Goal: Information Seeking & Learning: Learn about a topic

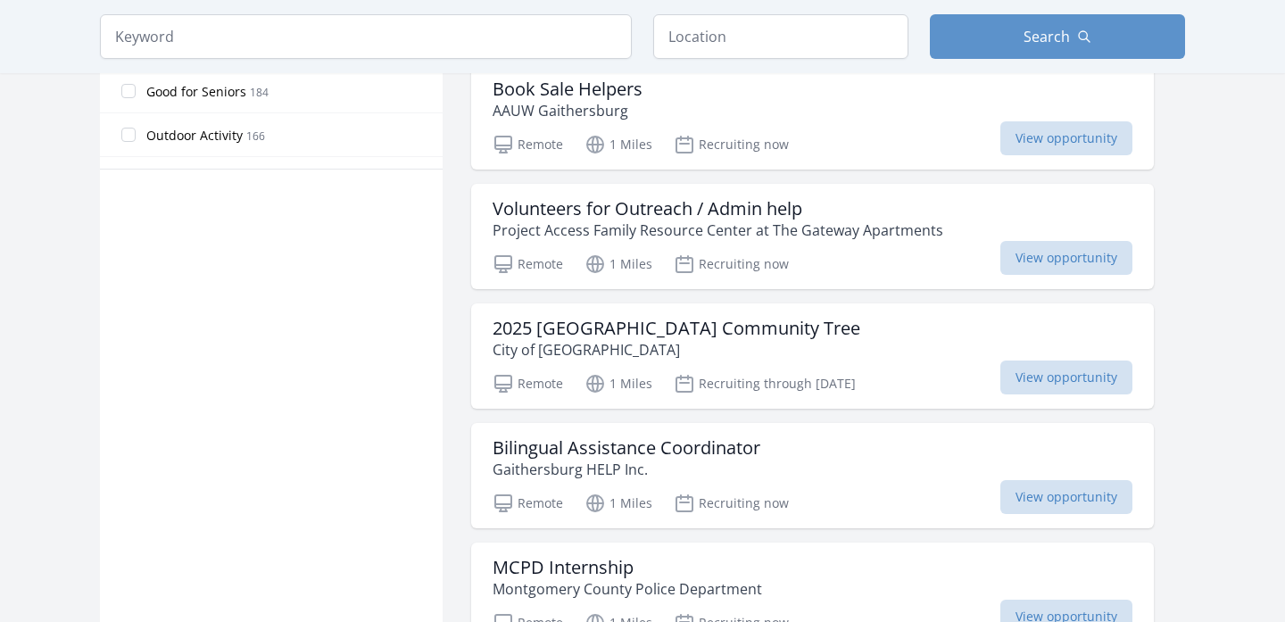
scroll to position [1071, 0]
click at [1000, 375] on span "View opportunity" at bounding box center [1066, 377] width 132 height 34
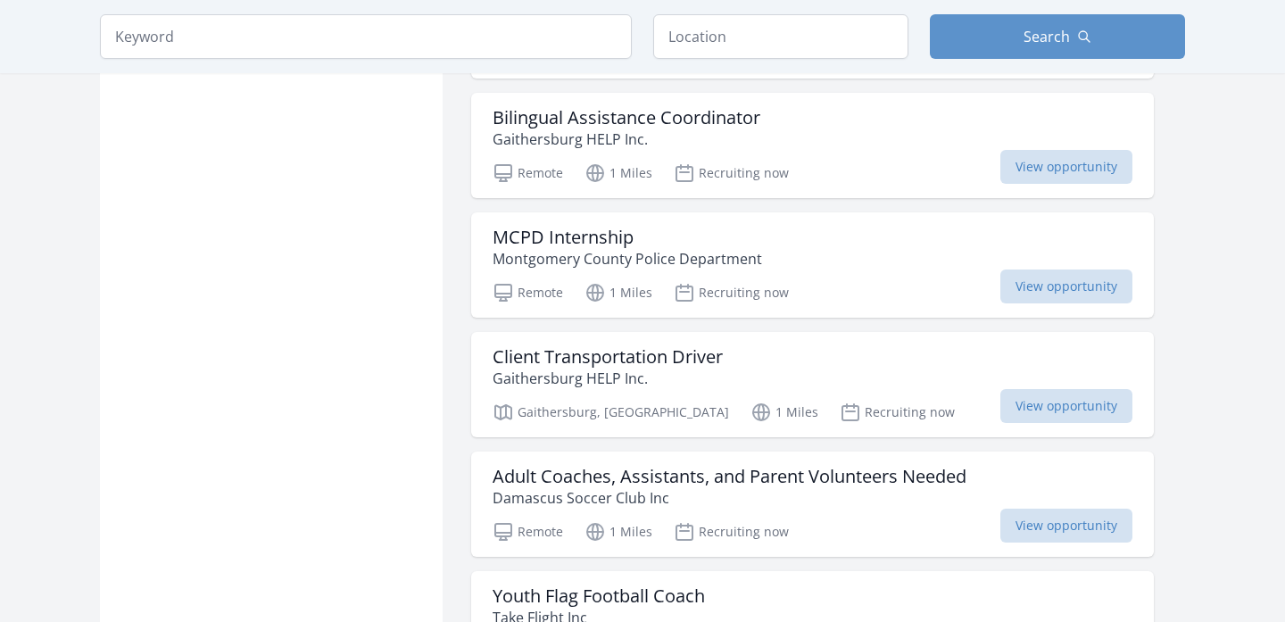
scroll to position [1428, 0]
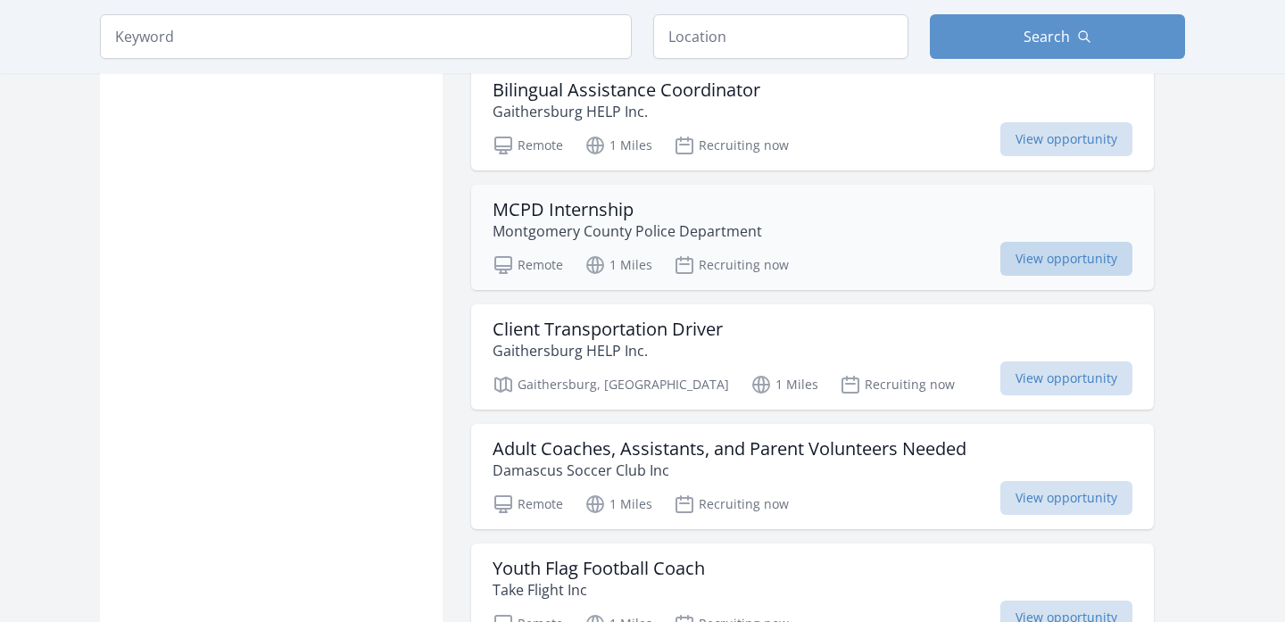
click at [1000, 263] on span "View opportunity" at bounding box center [1066, 259] width 132 height 34
click at [1184, 306] on div "Active filters Clear filters In-Person or Remote: Remote In-Person All Commitme…" at bounding box center [642, 24] width 1085 height 2644
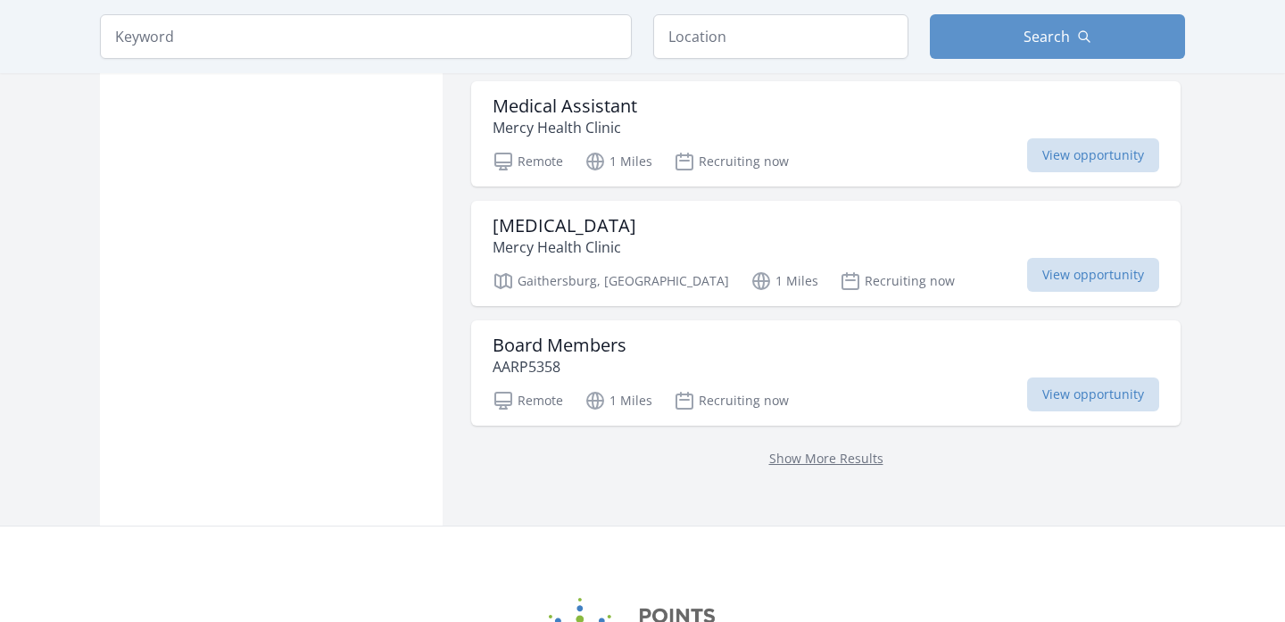
scroll to position [2249, 0]
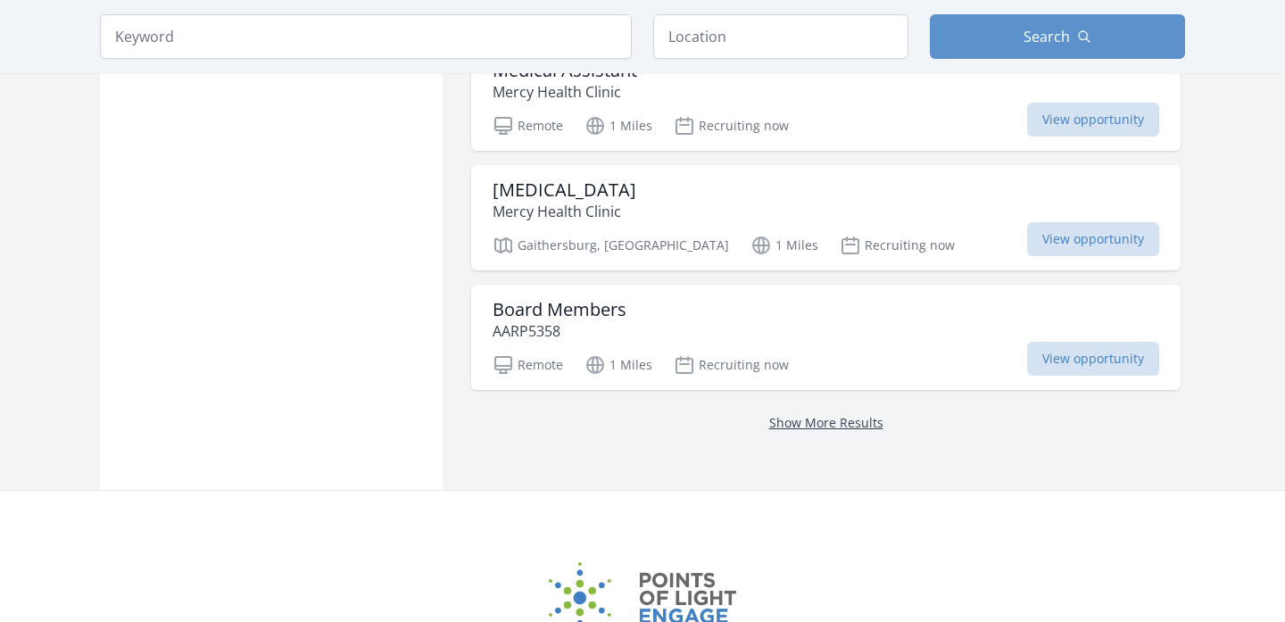
click at [818, 417] on link "Show More Results" at bounding box center [826, 422] width 114 height 17
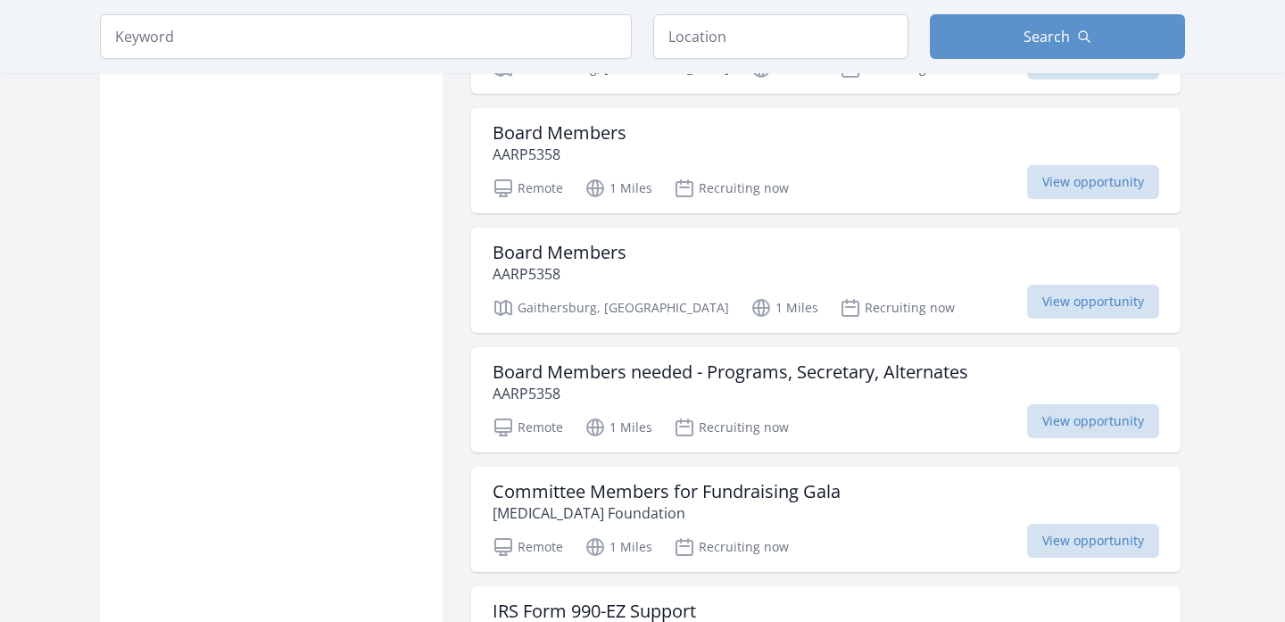
scroll to position [2427, 0]
click at [1043, 294] on span "View opportunity" at bounding box center [1093, 300] width 132 height 34
click at [1239, 363] on main "Keyword Location Search Active filters Clear filters" at bounding box center [642, 166] width 1285 height 5073
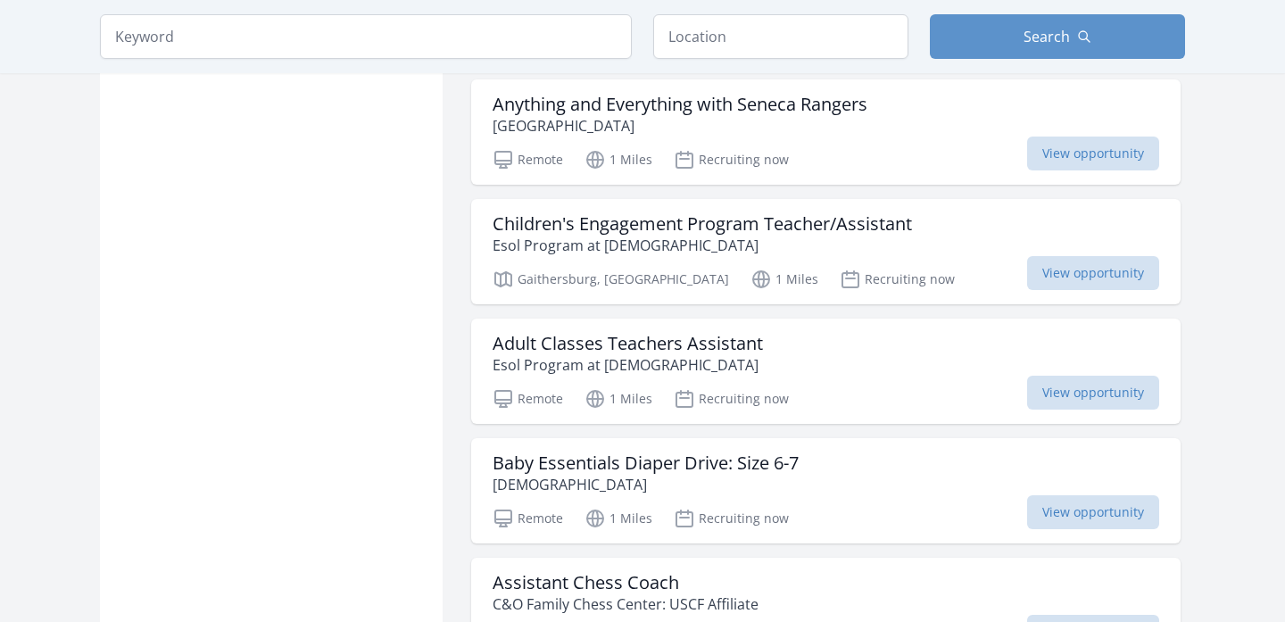
scroll to position [3177, 0]
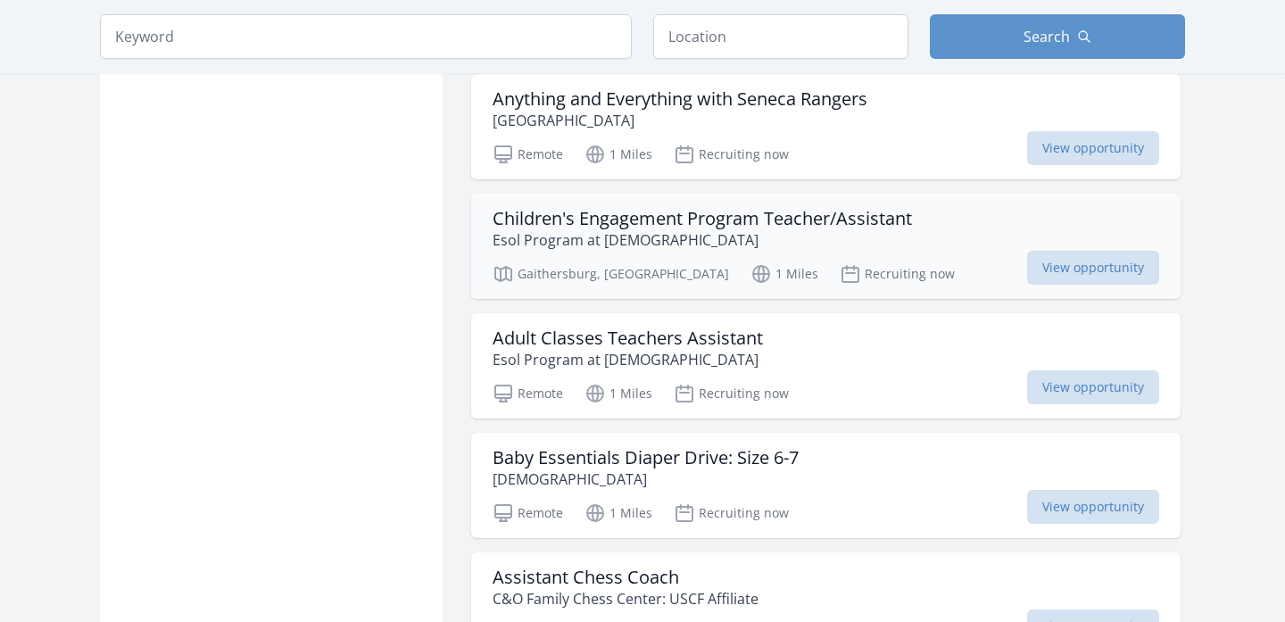
click at [768, 221] on h3 "Children's Engagement Program Teacher/Assistant" at bounding box center [702, 218] width 419 height 21
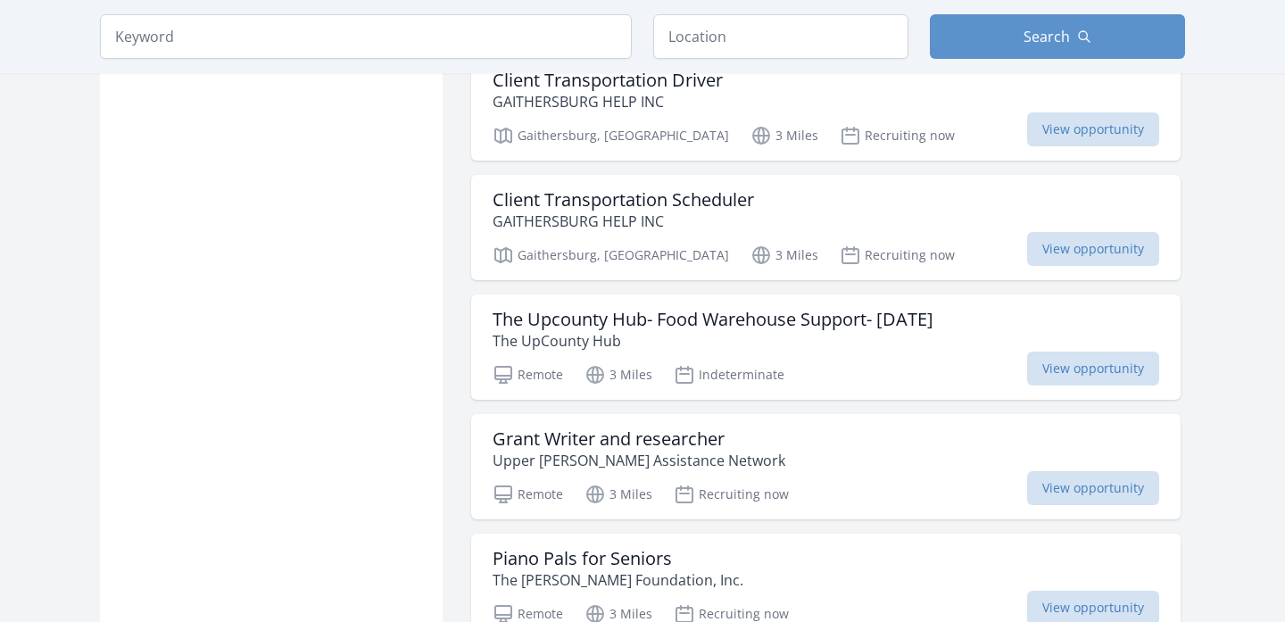
scroll to position [4426, 0]
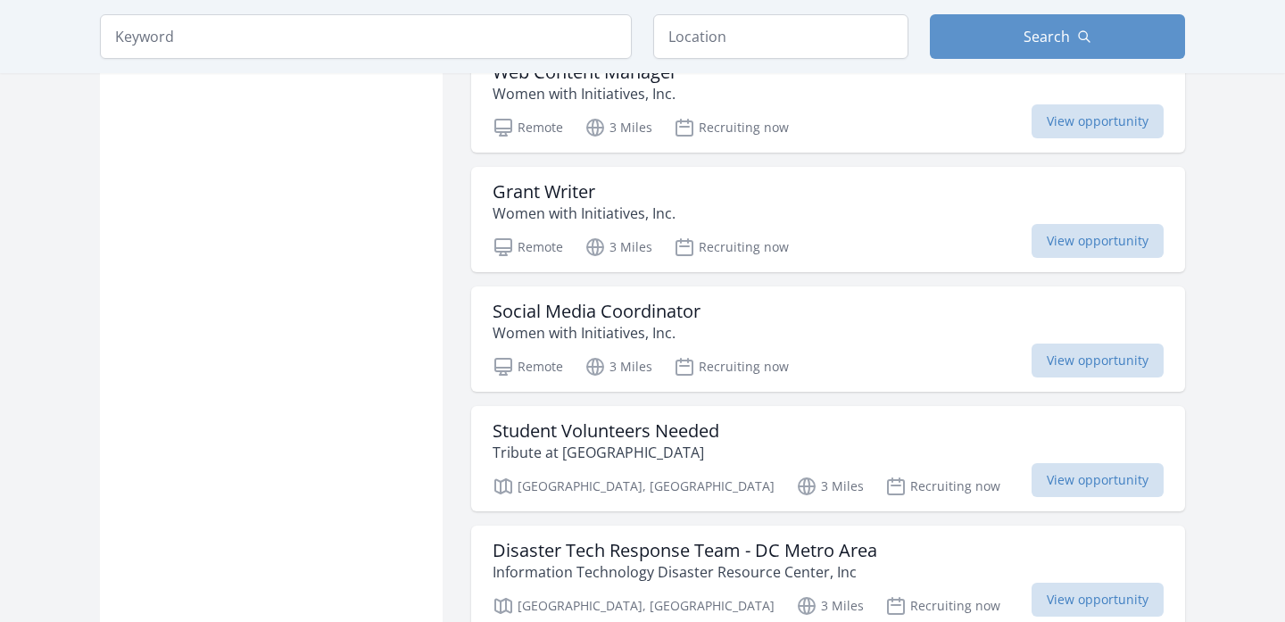
scroll to position [5390, 0]
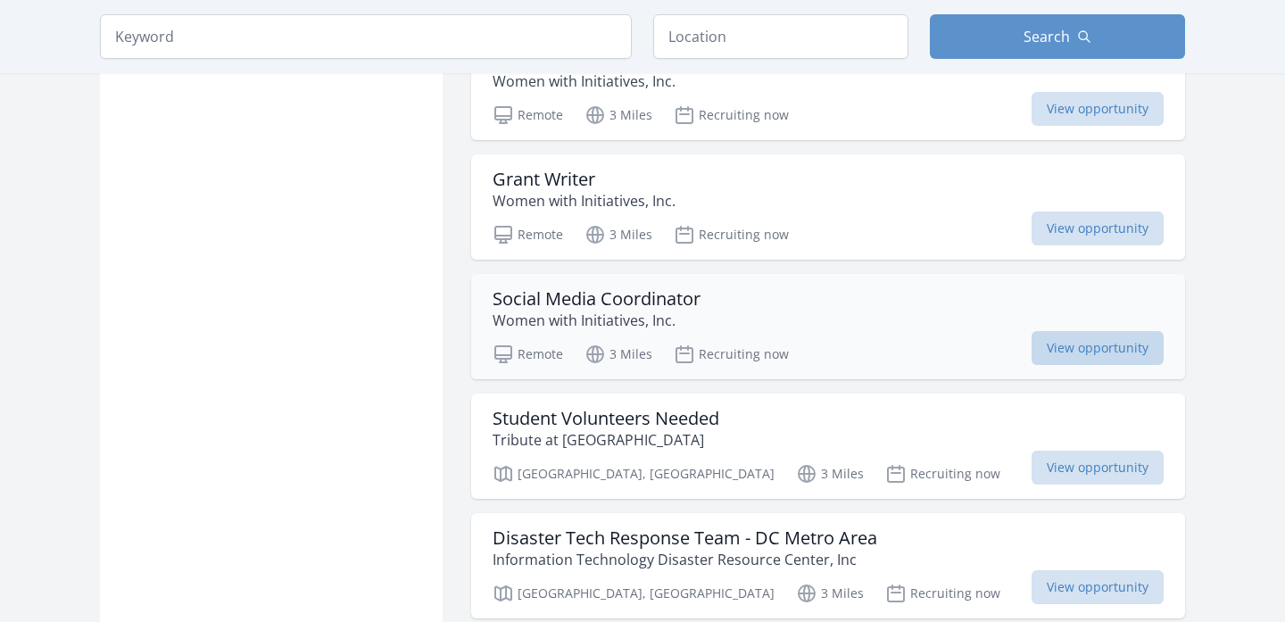
click at [1096, 352] on span "View opportunity" at bounding box center [1098, 348] width 132 height 34
click at [1059, 474] on span "View opportunity" at bounding box center [1098, 468] width 132 height 34
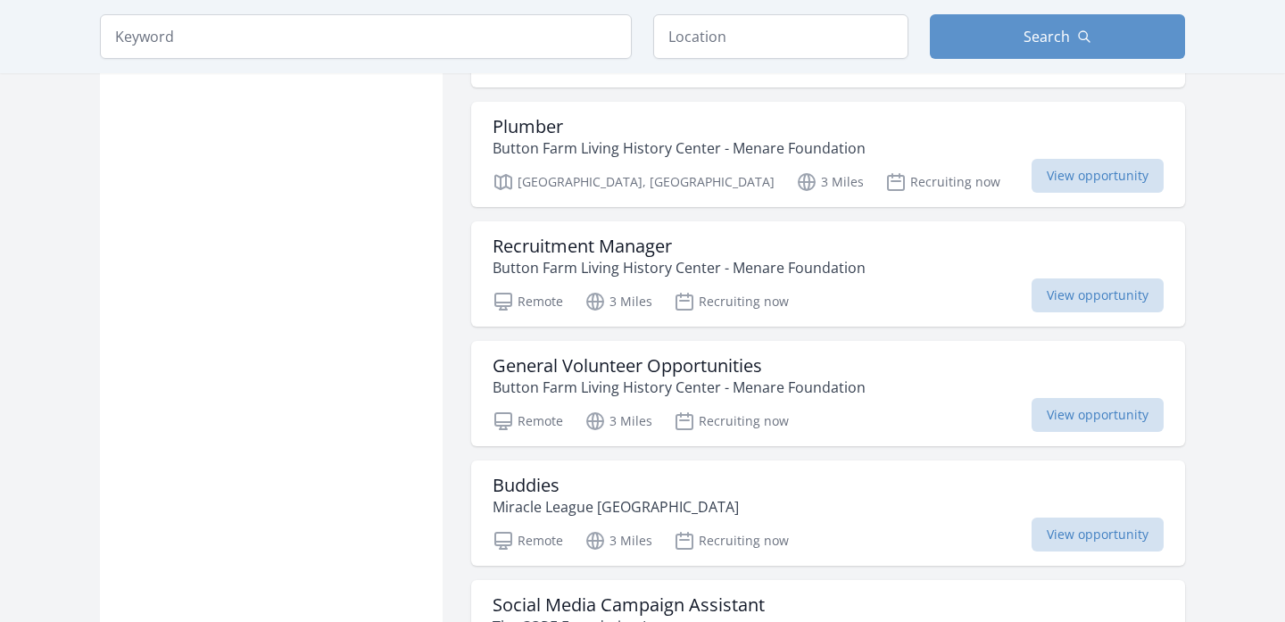
scroll to position [6282, 0]
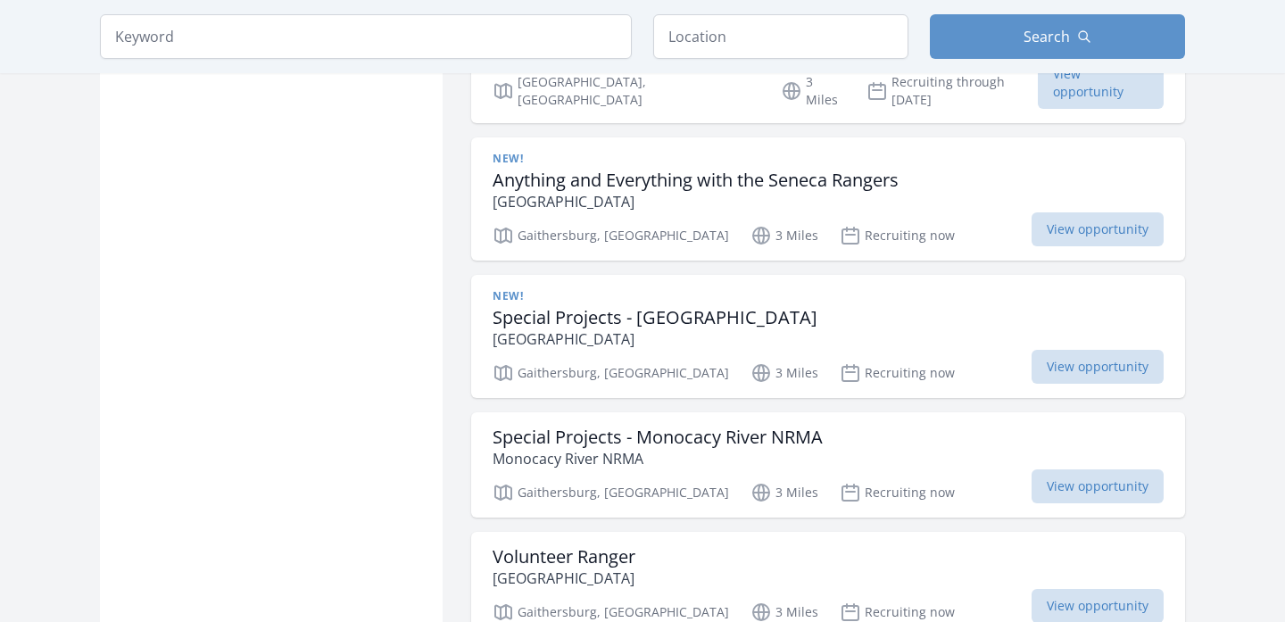
scroll to position [9245, 0]
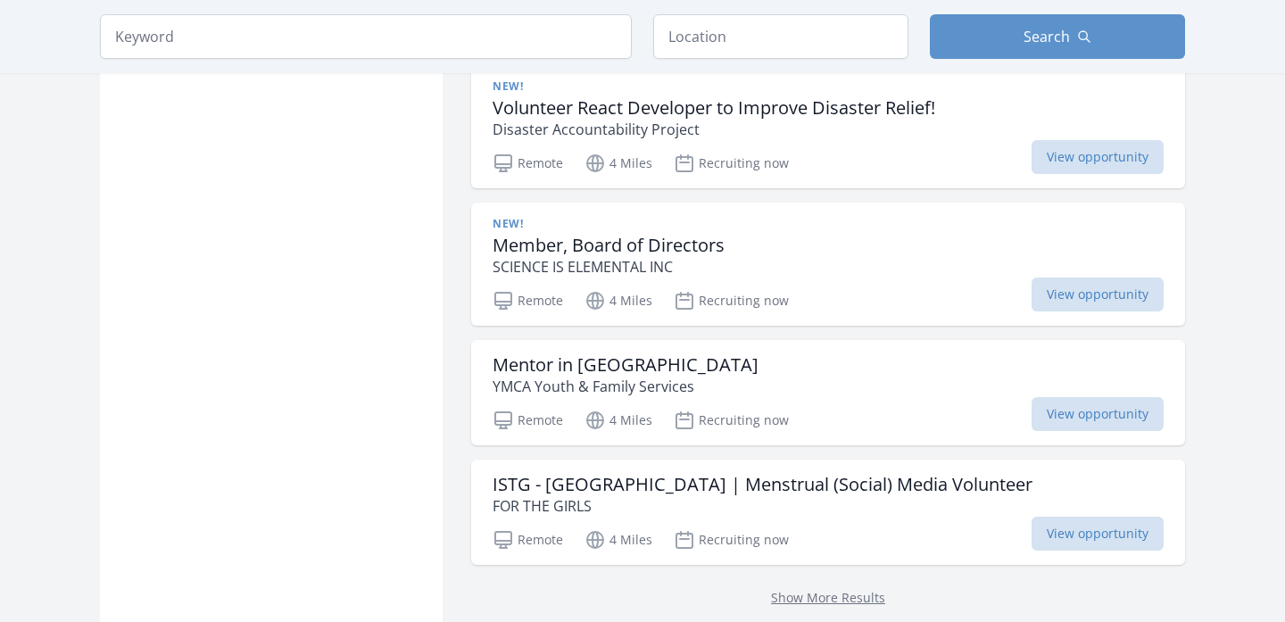
scroll to position [12065, 0]
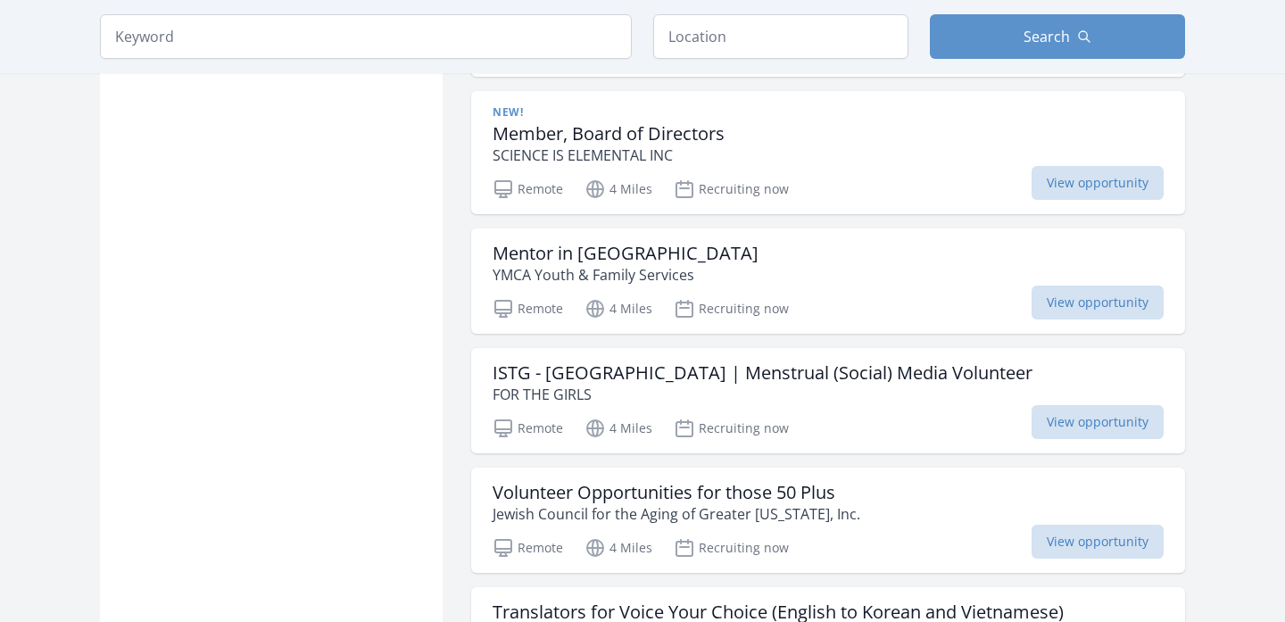
scroll to position [12172, 0]
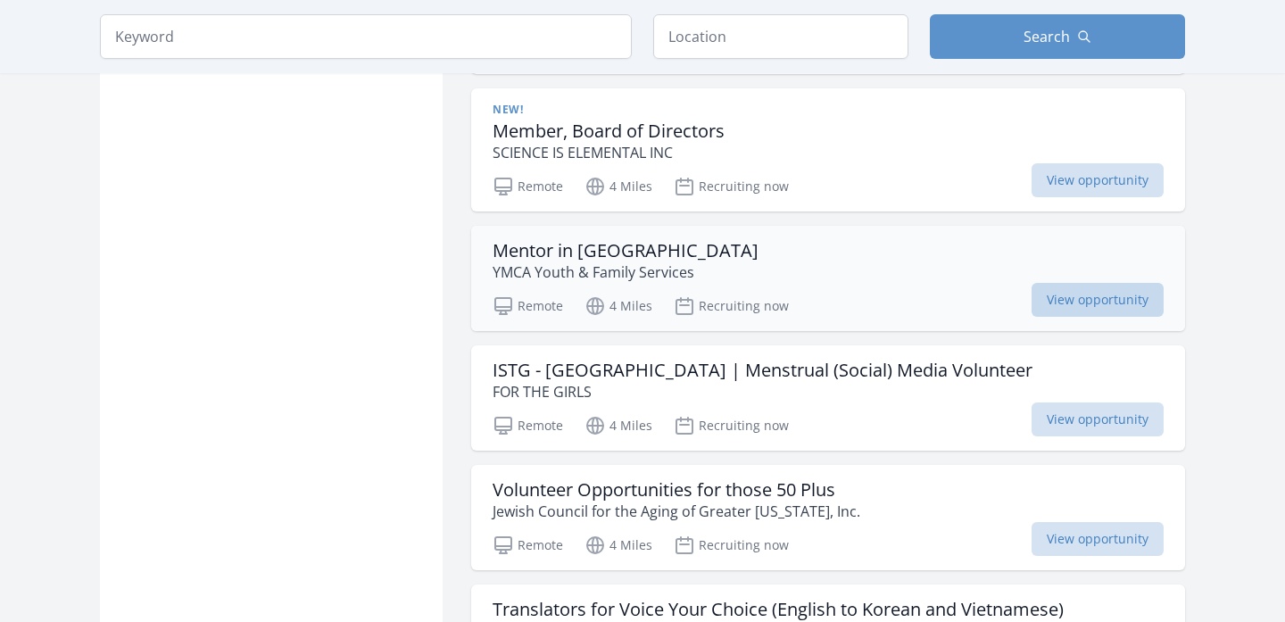
click at [1140, 283] on span "View opportunity" at bounding box center [1098, 300] width 132 height 34
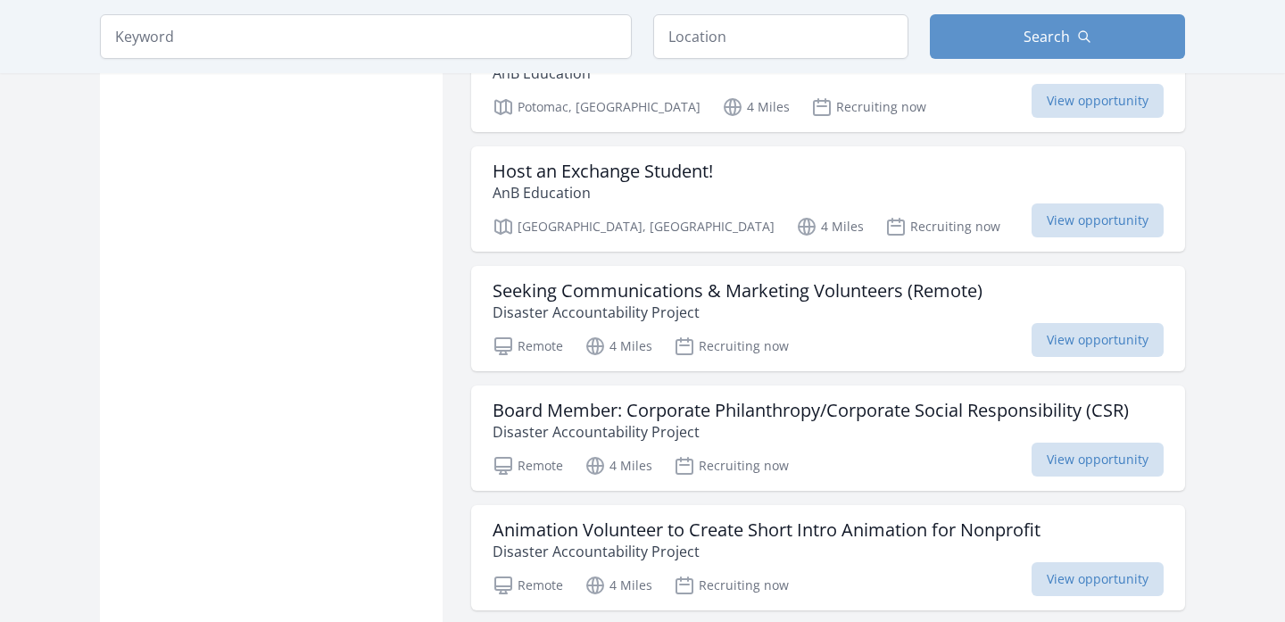
scroll to position [14064, 0]
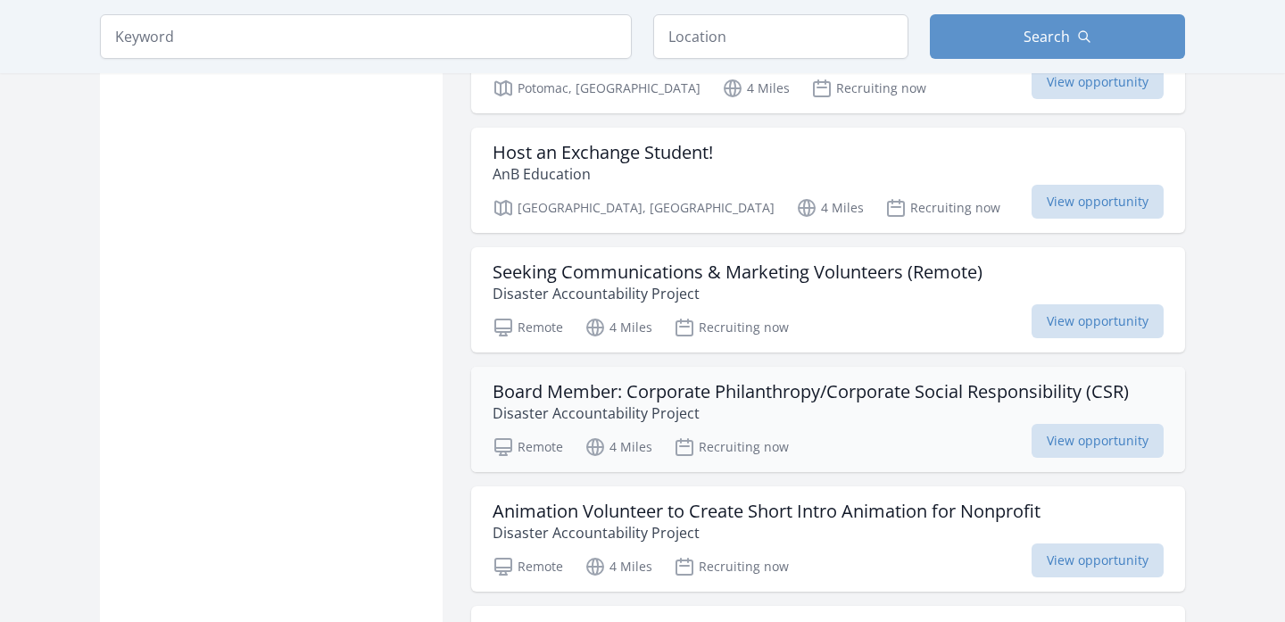
click at [919, 381] on h3 "Board Member: Corporate Philanthropy/Corporate Social Responsibility (CSR)" at bounding box center [811, 391] width 636 height 21
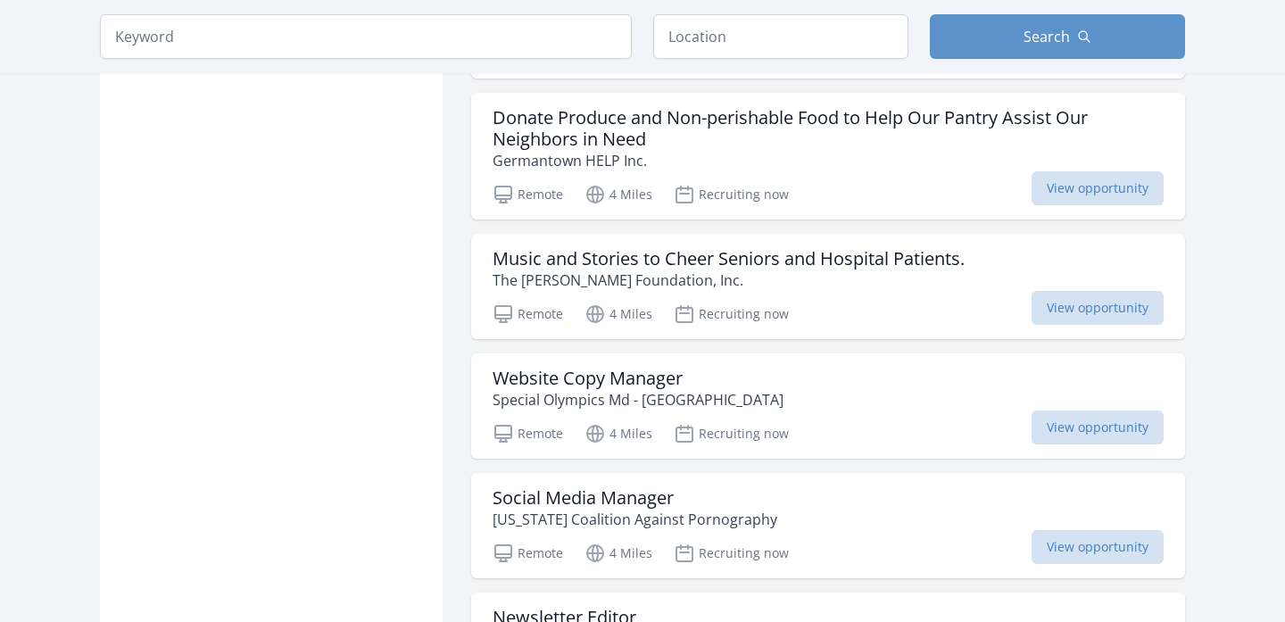
scroll to position [15848, 0]
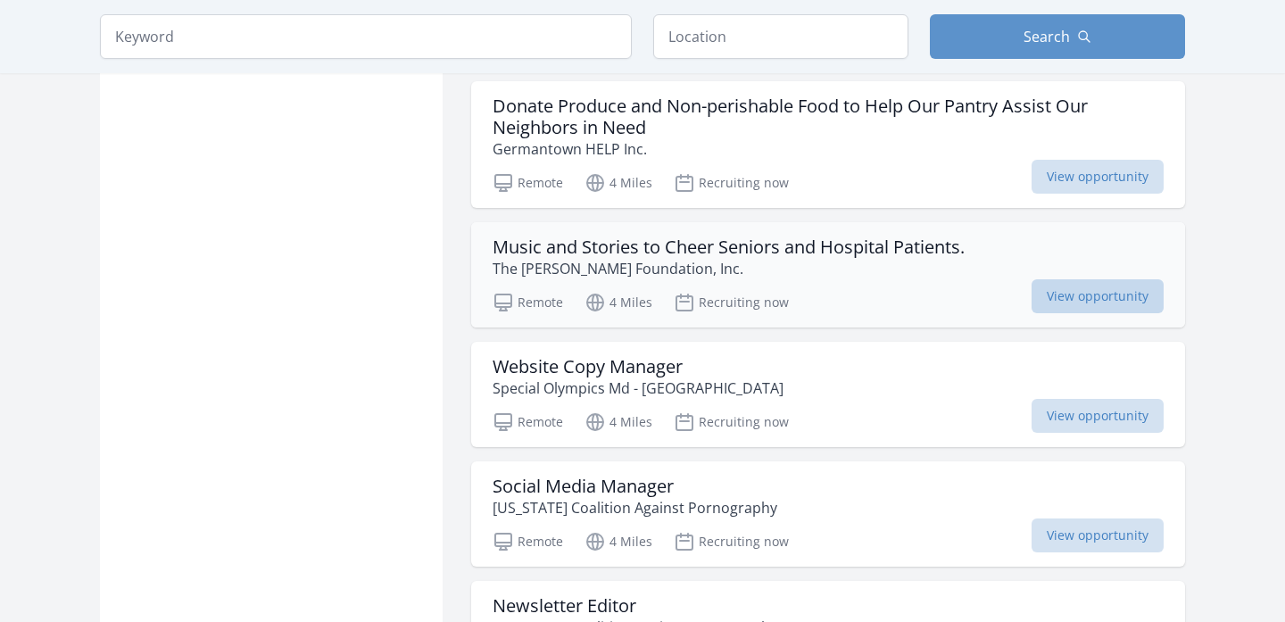
click at [1123, 279] on span "View opportunity" at bounding box center [1098, 296] width 132 height 34
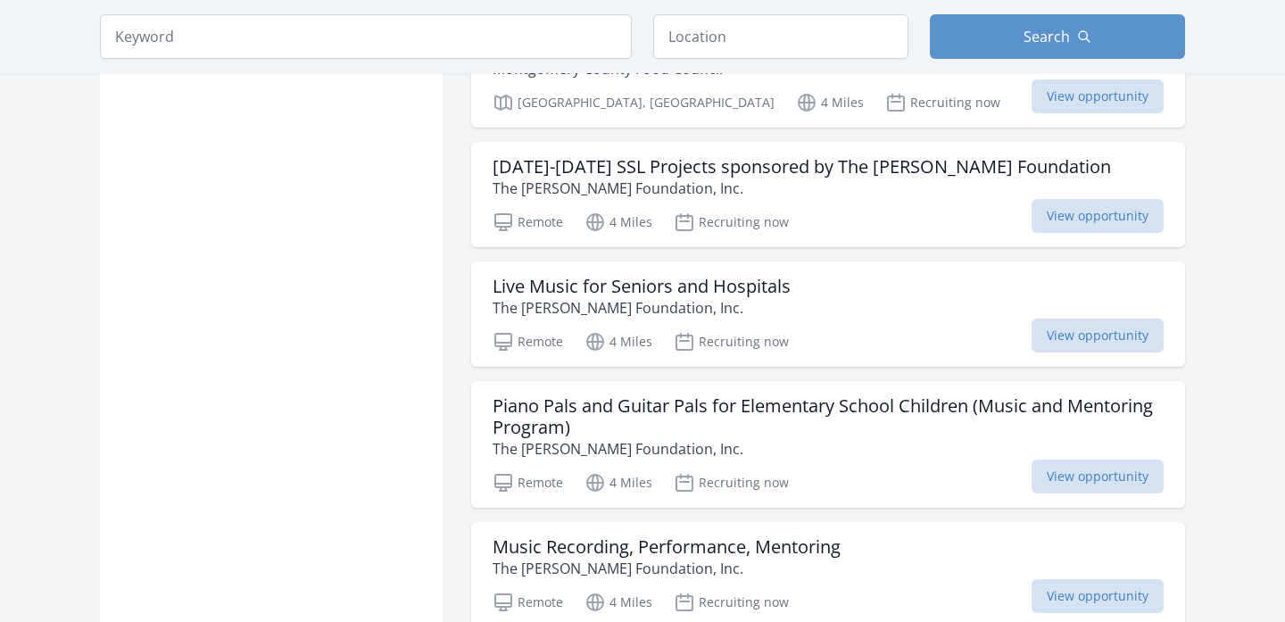
scroll to position [16812, 0]
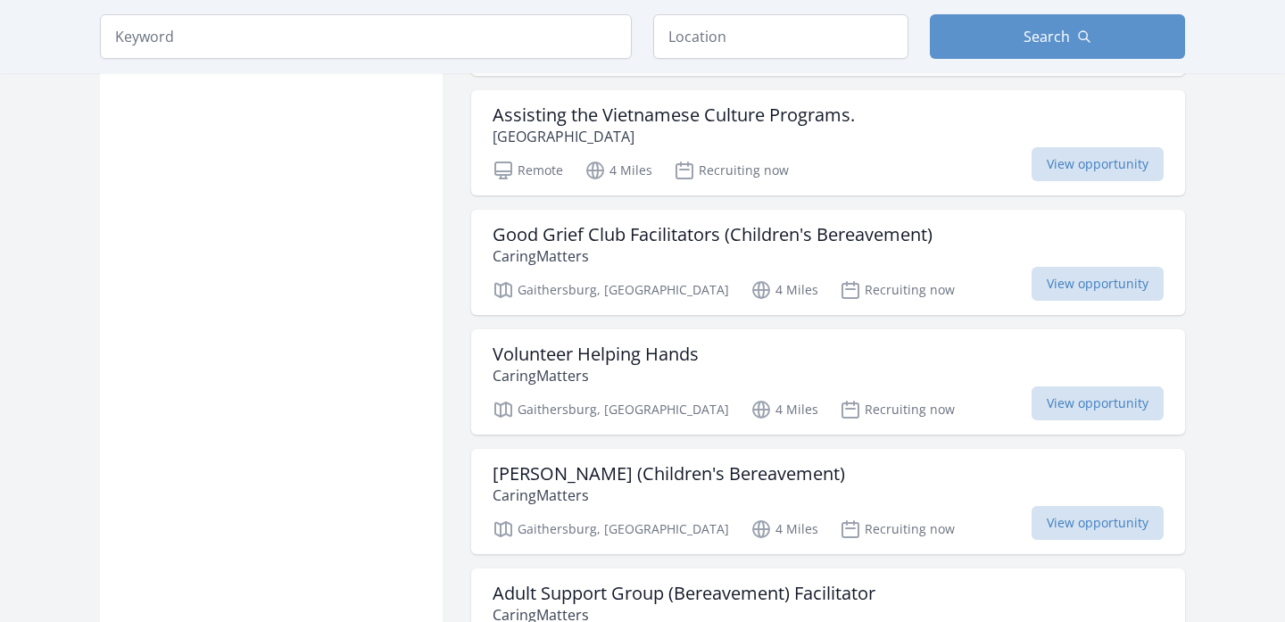
scroll to position [17633, 0]
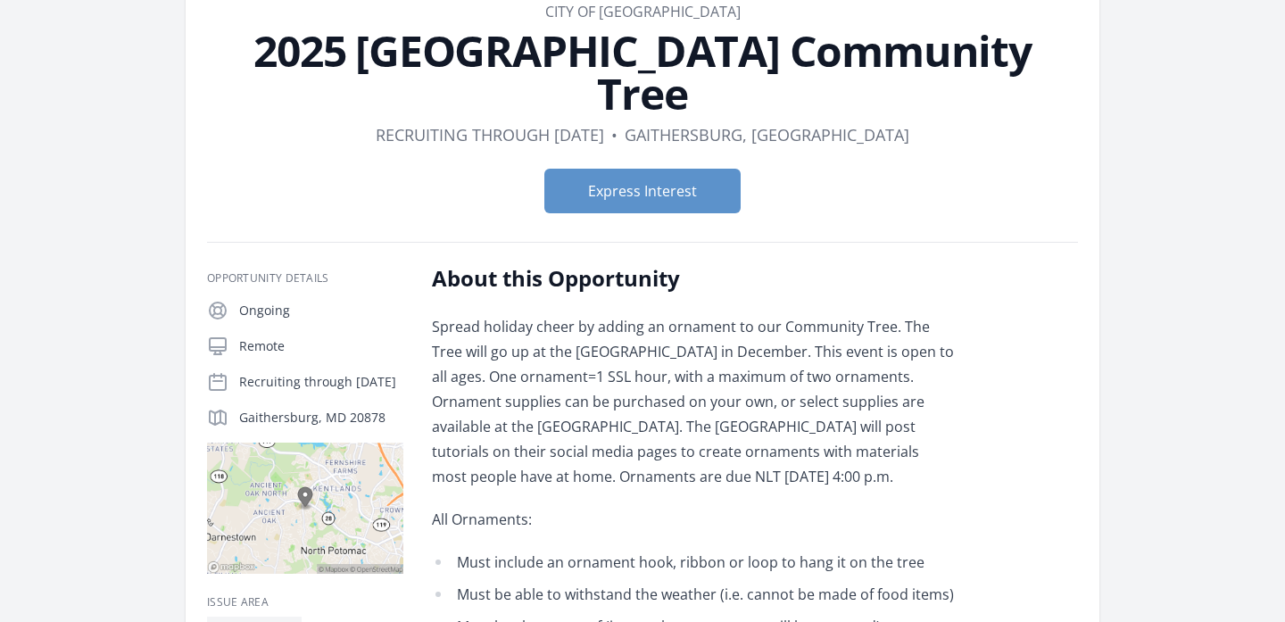
scroll to position [107, 0]
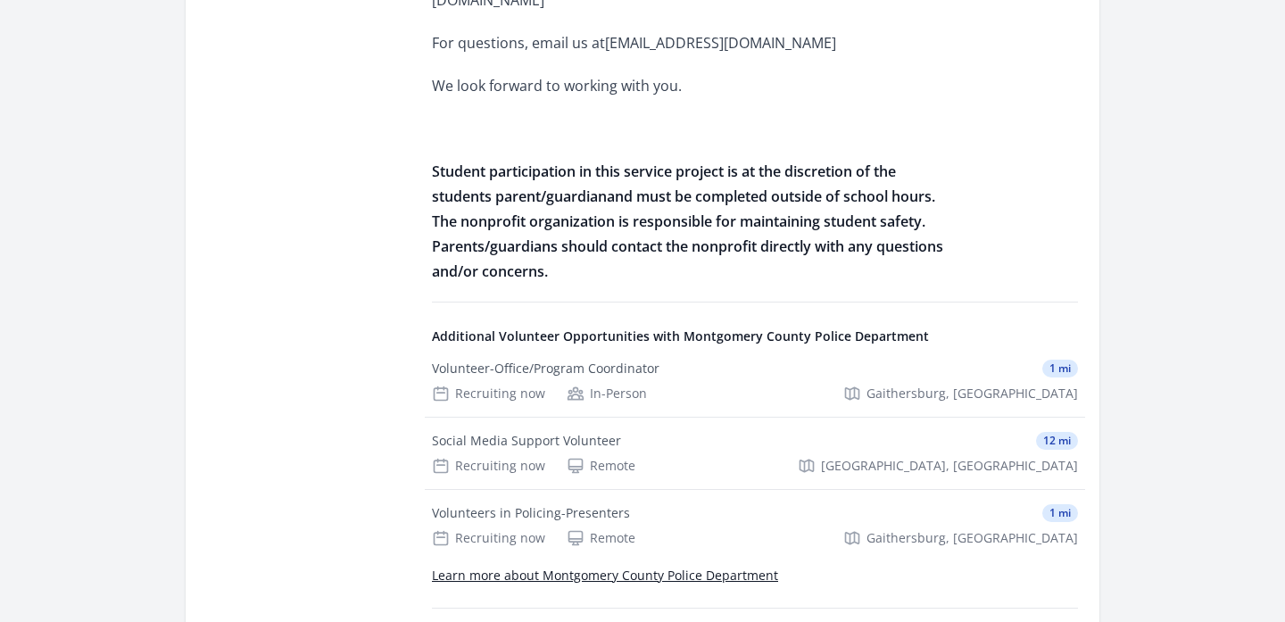
scroll to position [1071, 0]
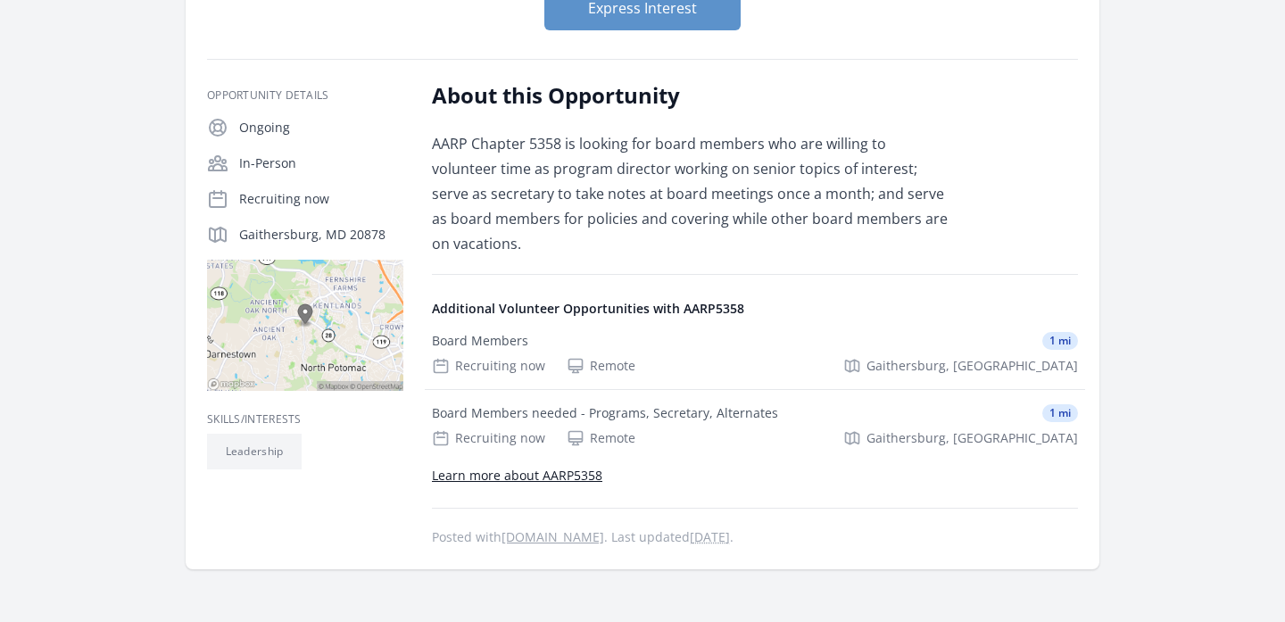
scroll to position [250, 0]
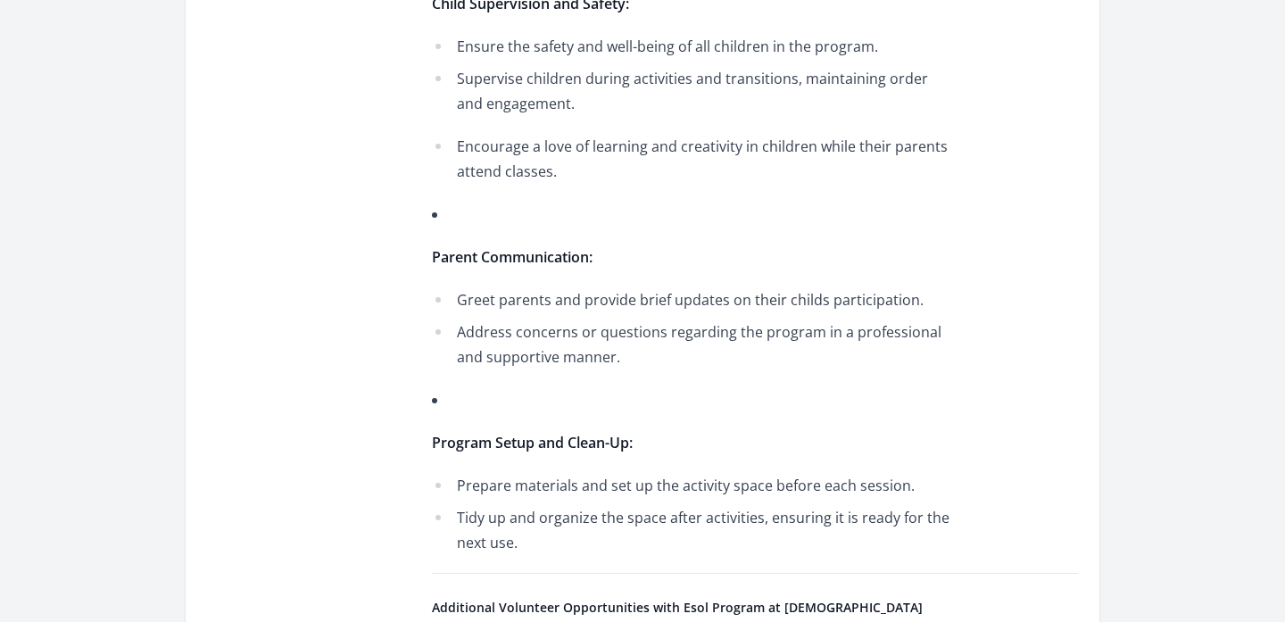
scroll to position [928, 0]
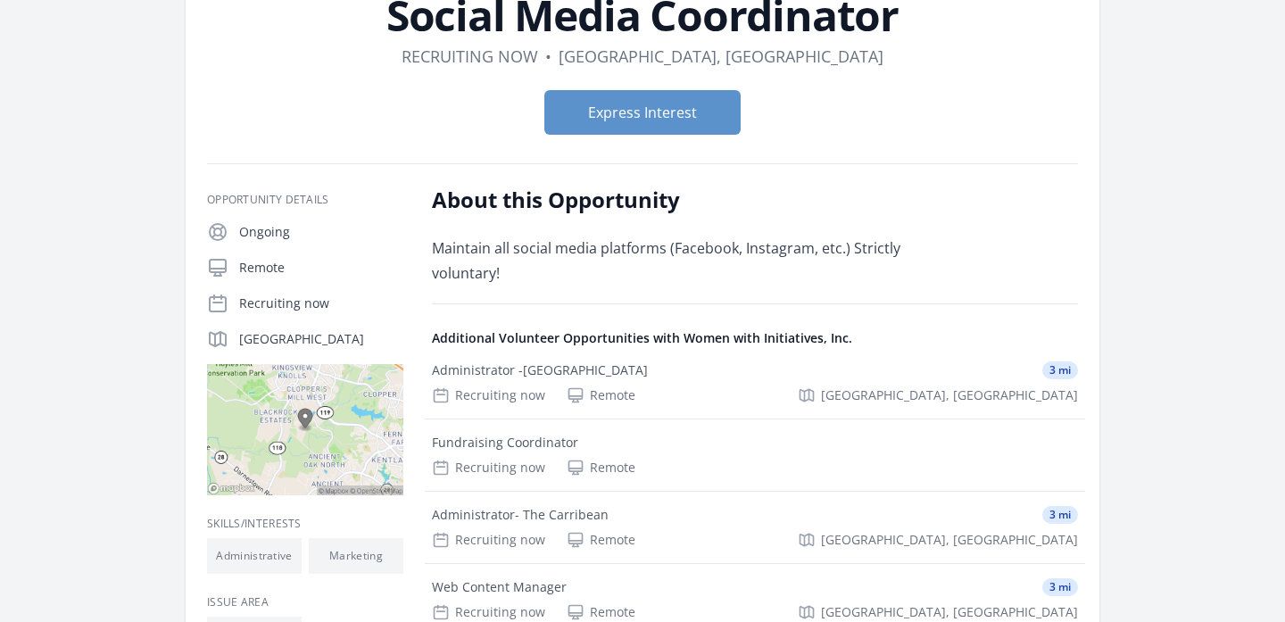
scroll to position [143, 0]
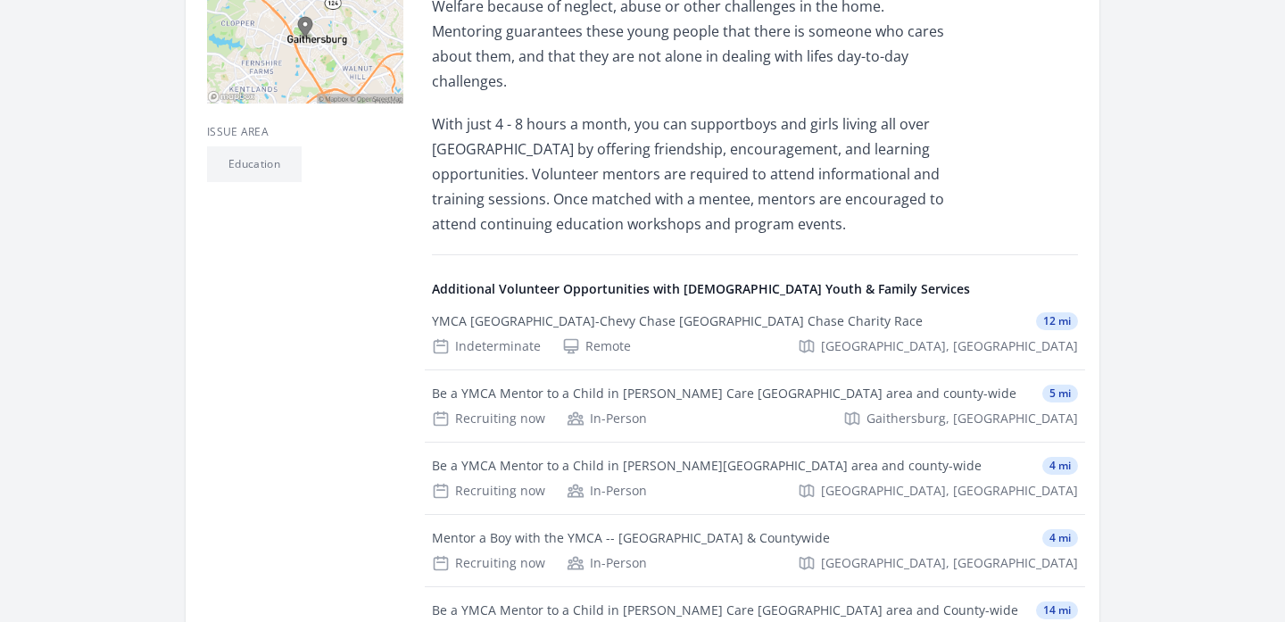
scroll to position [535, 0]
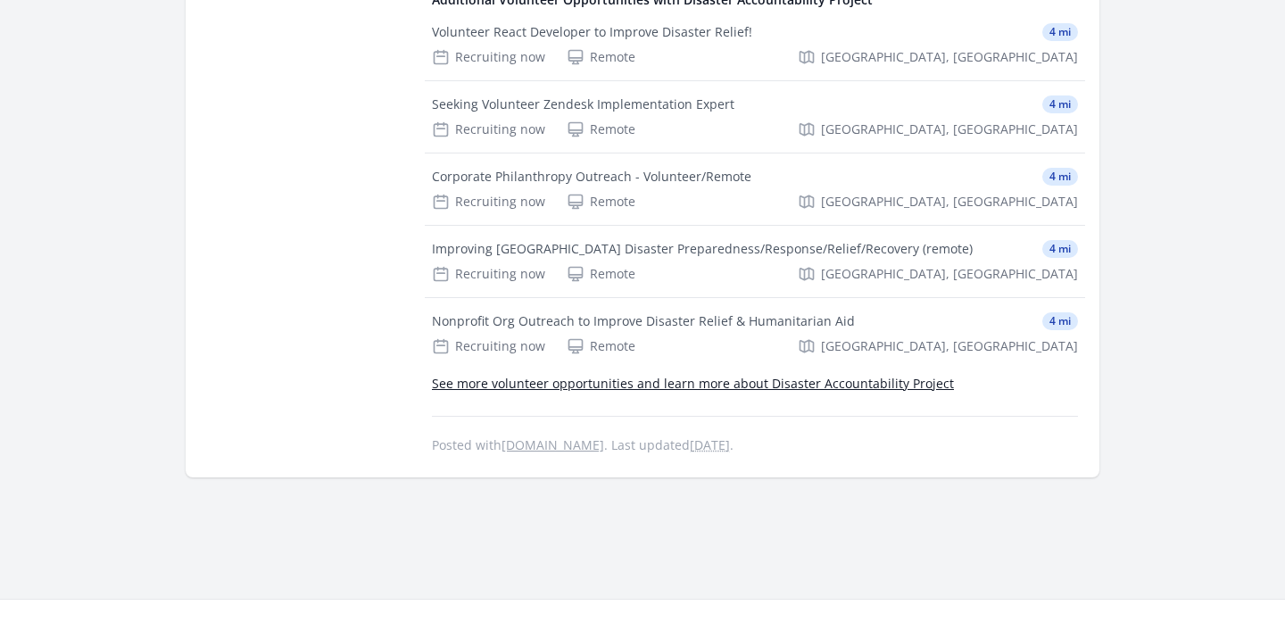
scroll to position [1142, 0]
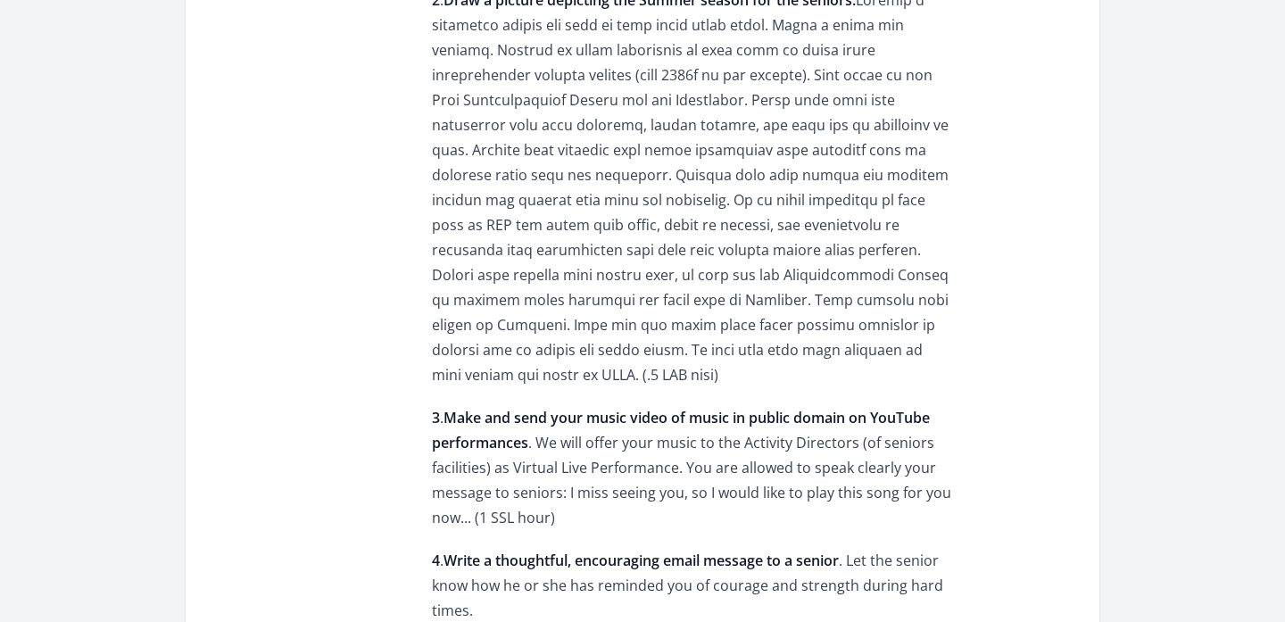
scroll to position [1178, 0]
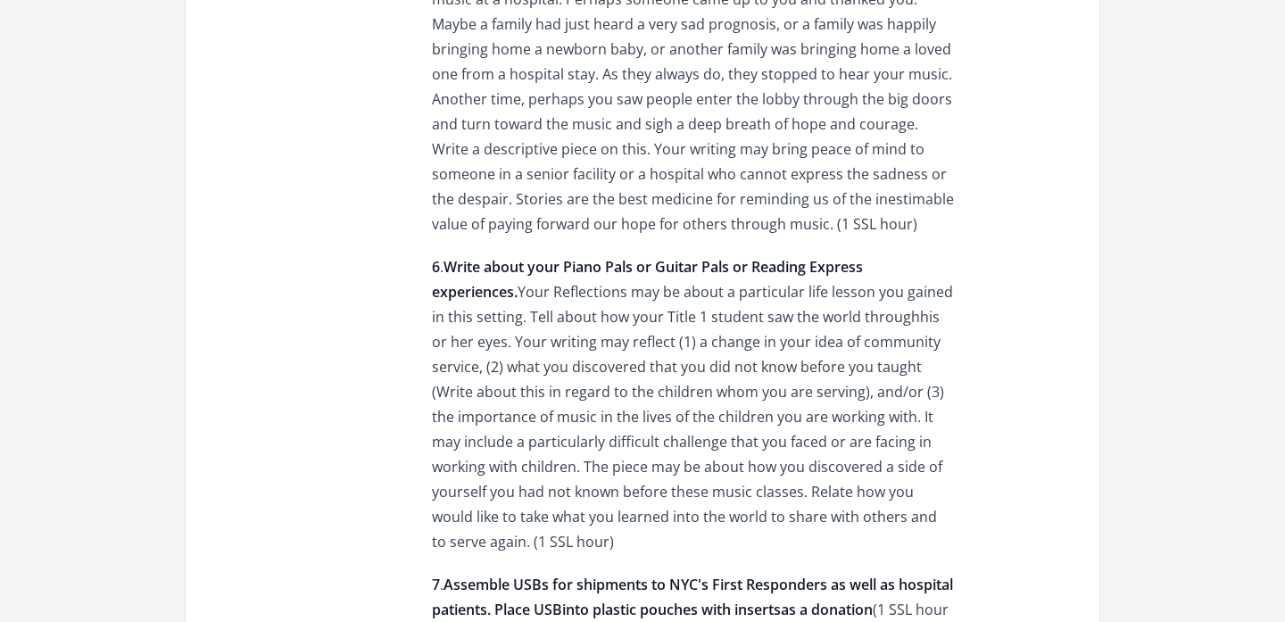
scroll to position [2213, 0]
